Goal: Transaction & Acquisition: Purchase product/service

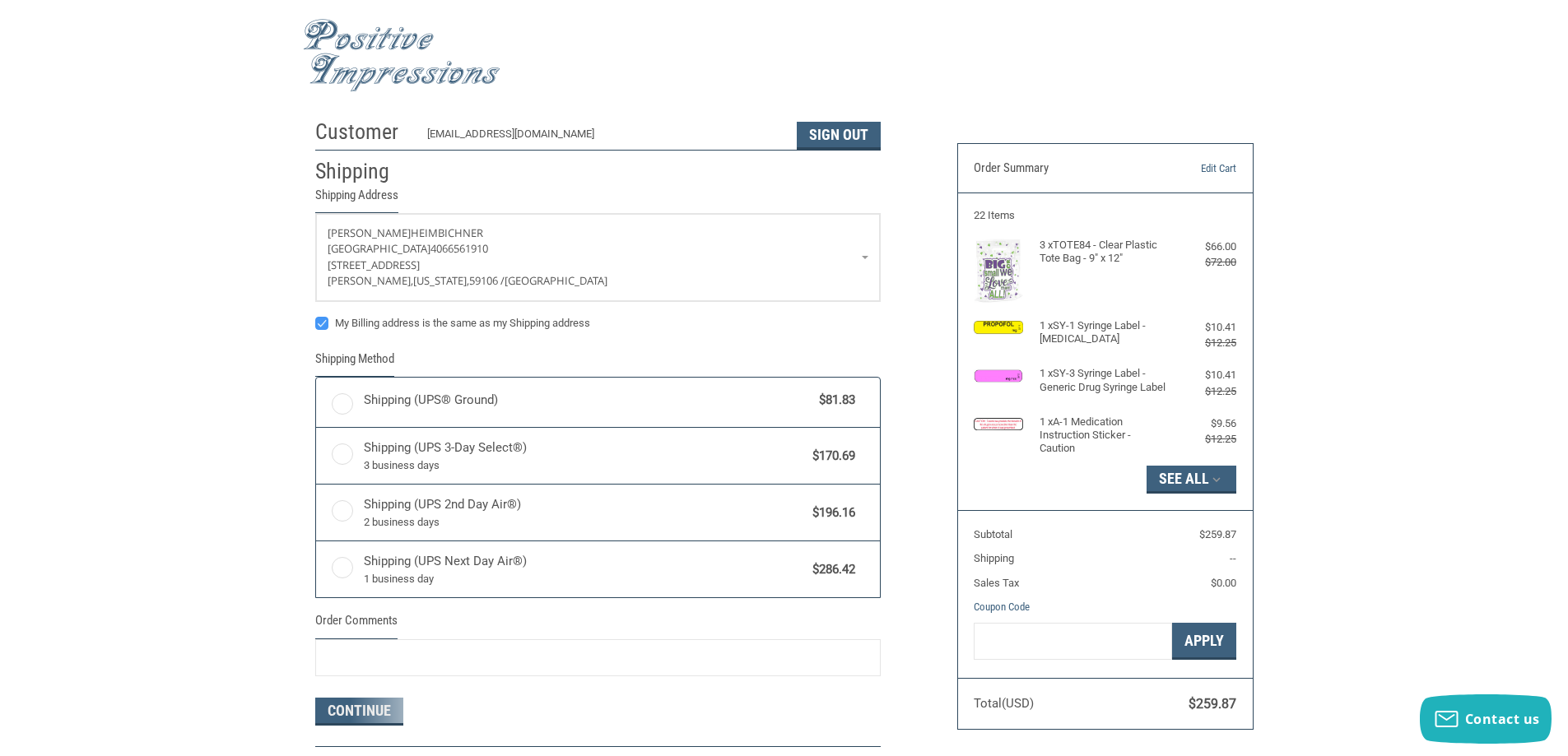
radio input "true"
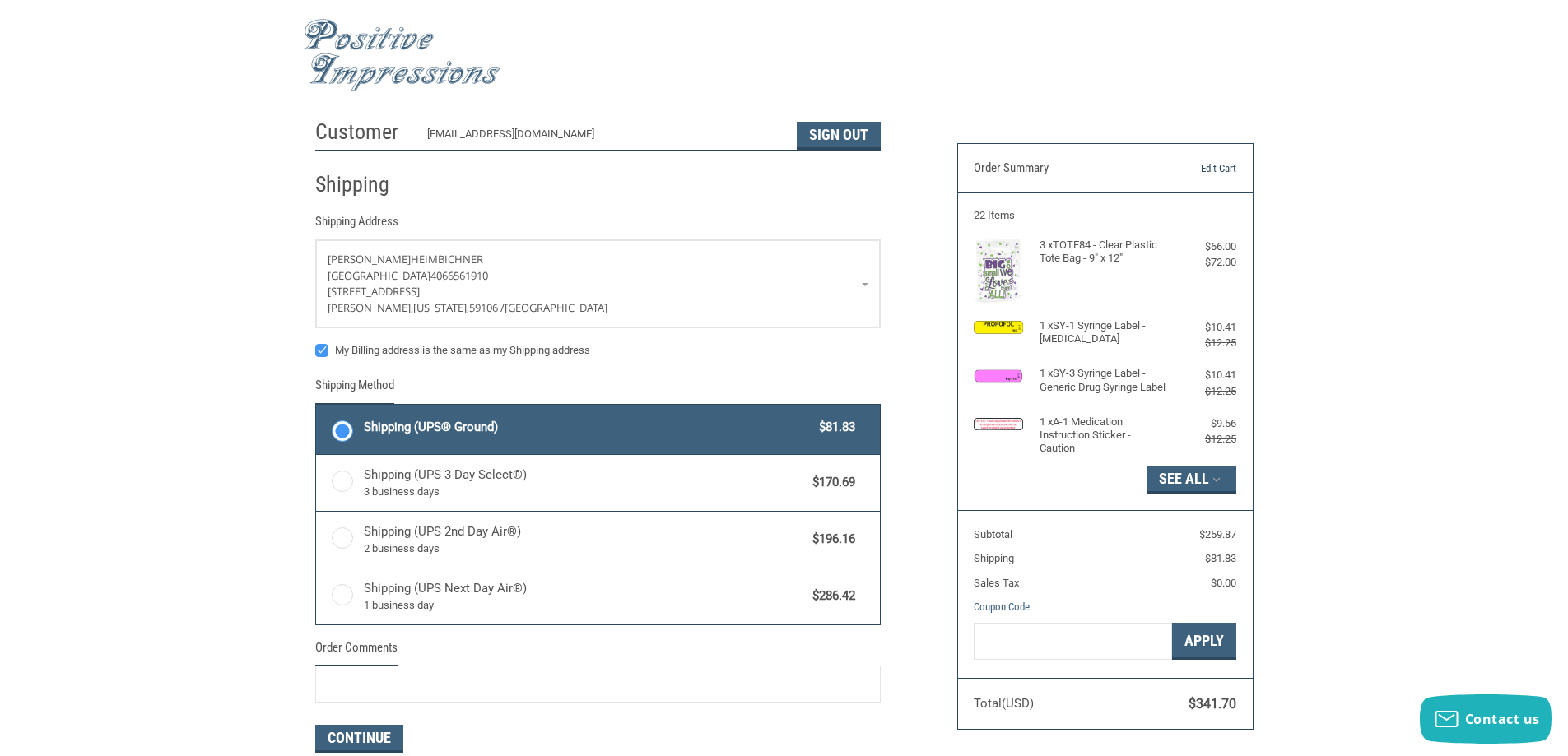
click at [1228, 164] on link "Edit Cart" at bounding box center [1194, 169] width 84 height 17
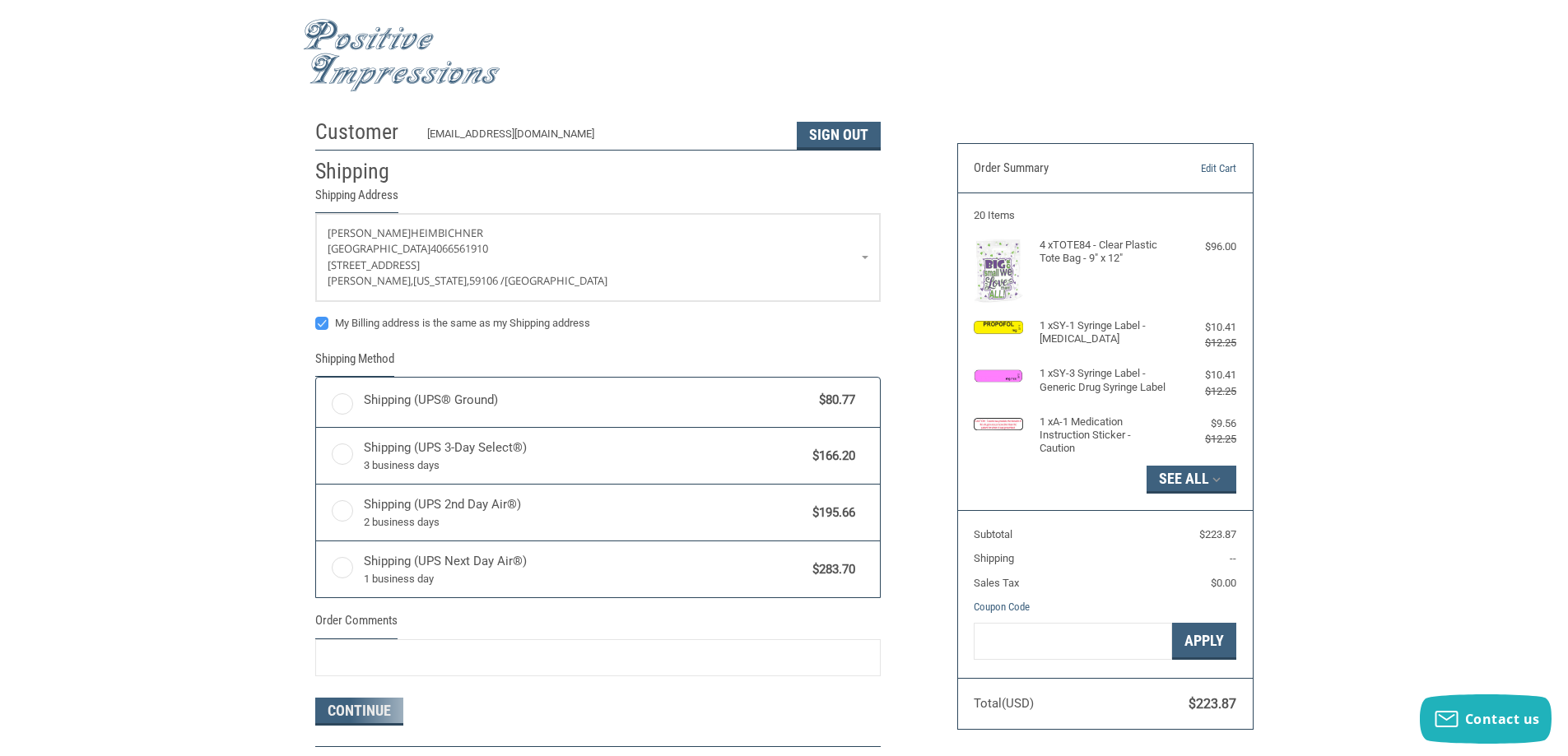
radio input "true"
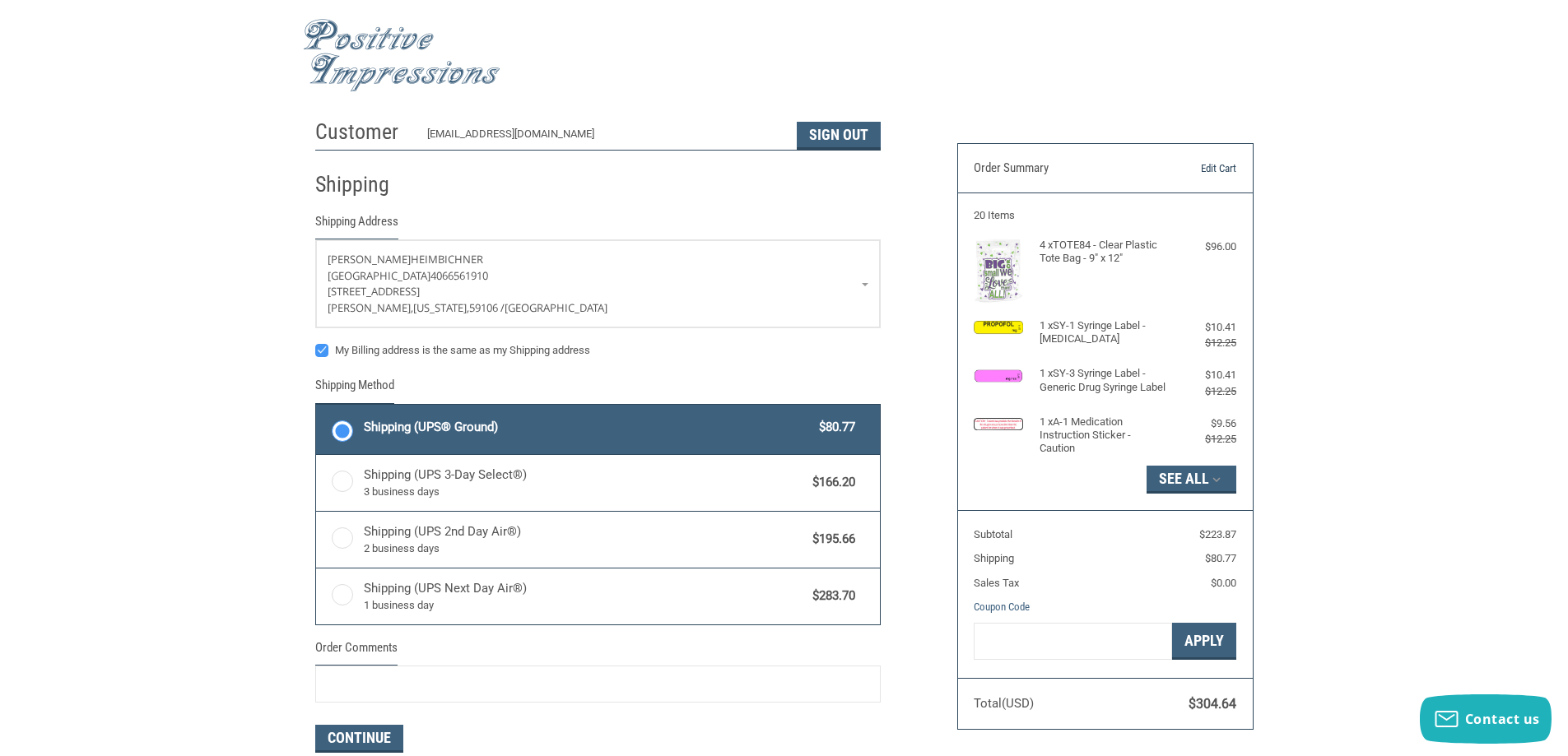
click at [1228, 167] on link "Edit Cart" at bounding box center [1194, 169] width 84 height 17
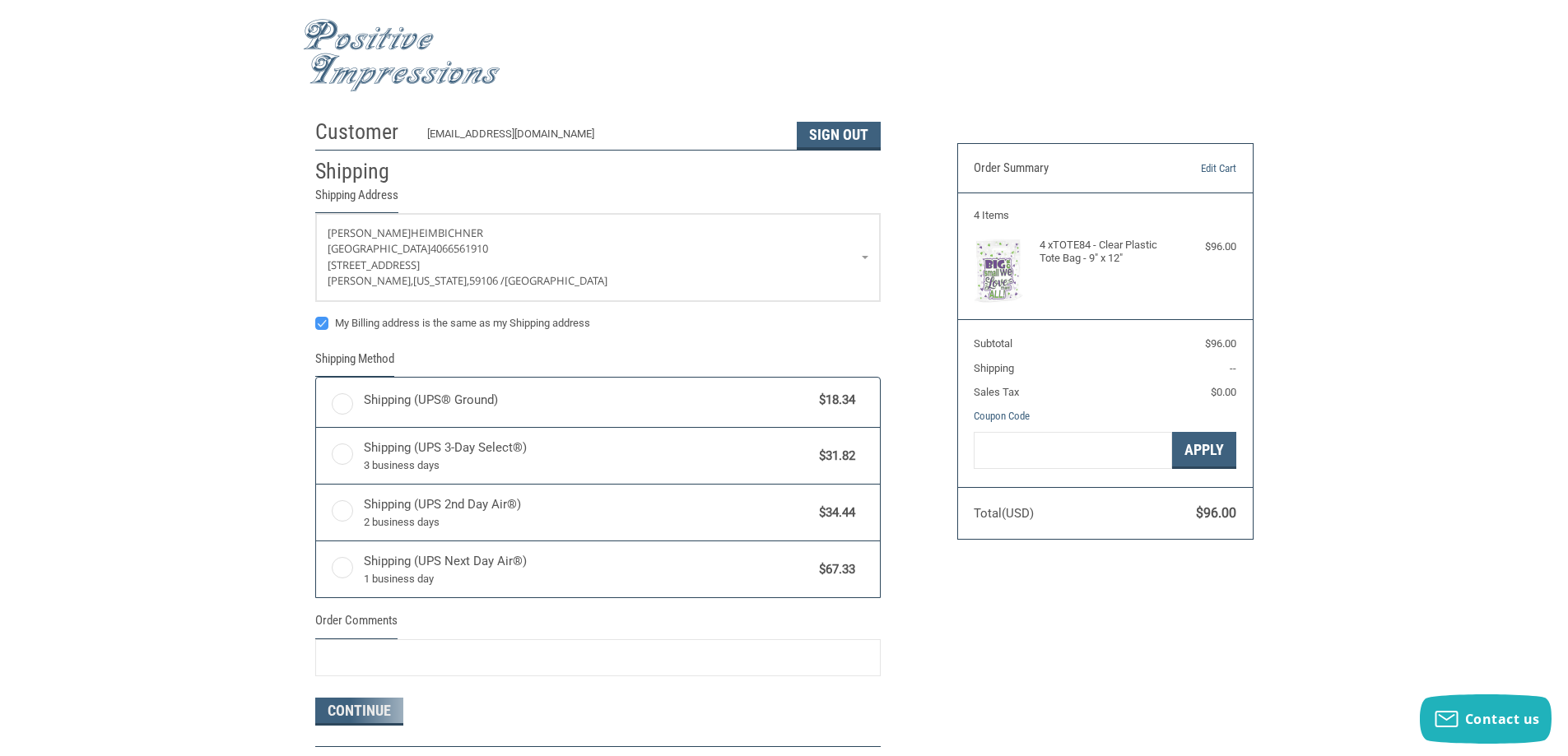
radio input "true"
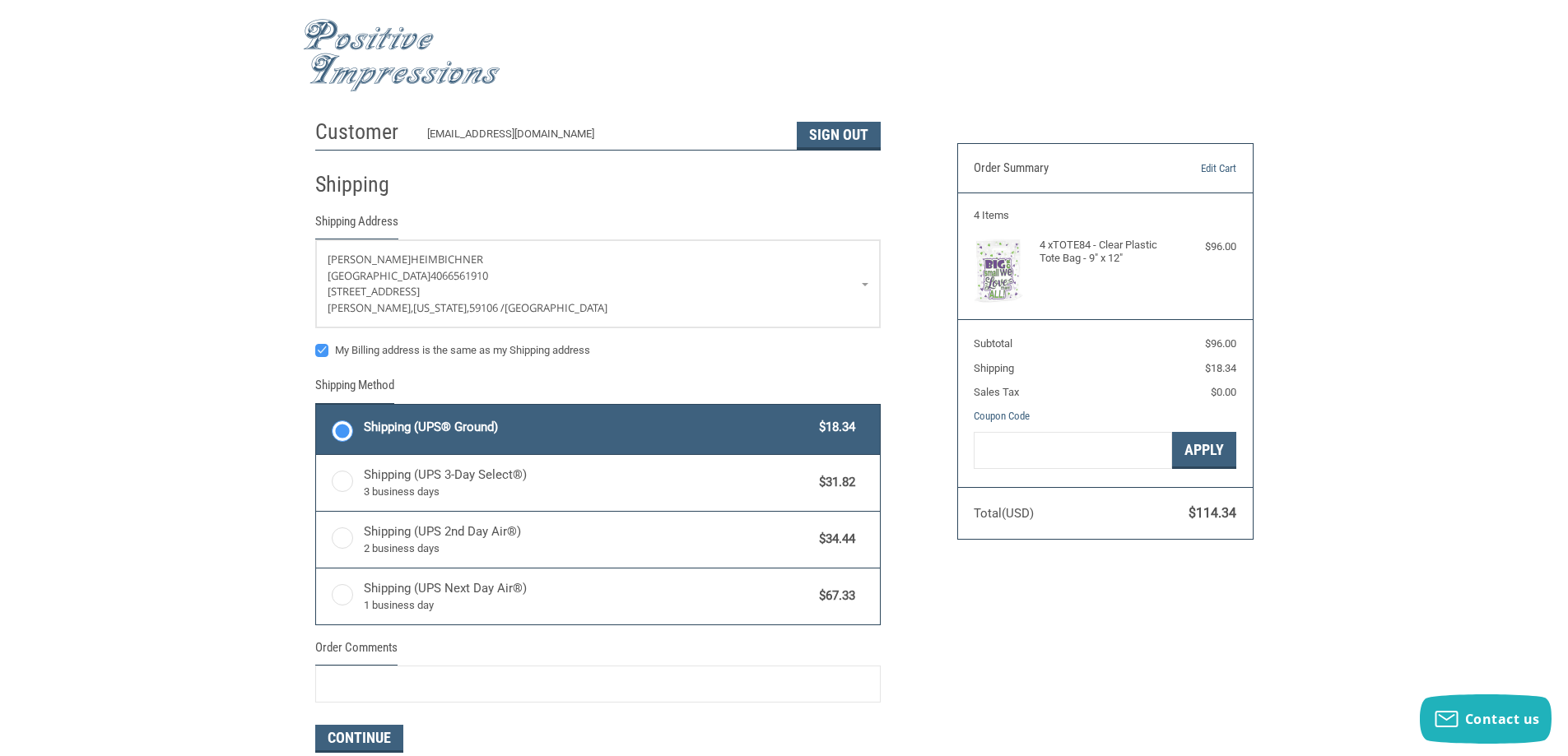
click at [380, 66] on img at bounding box center [401, 56] width 197 height 73
